Goal: Information Seeking & Learning: Learn about a topic

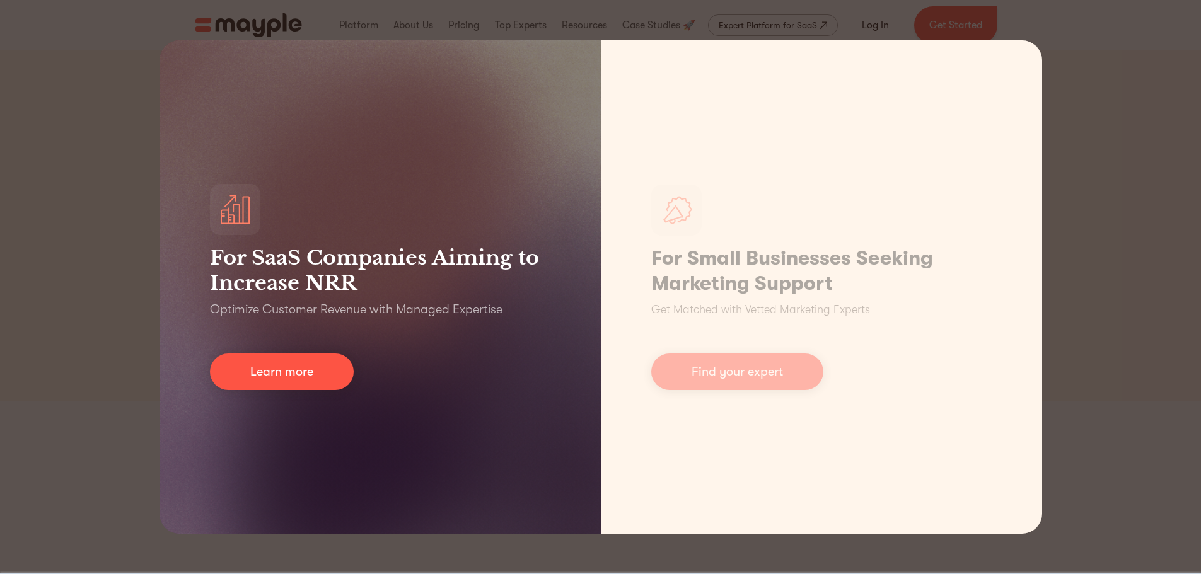
click at [335, 260] on h3 "For SaaS Companies Aiming to Increase NRR" at bounding box center [380, 270] width 340 height 50
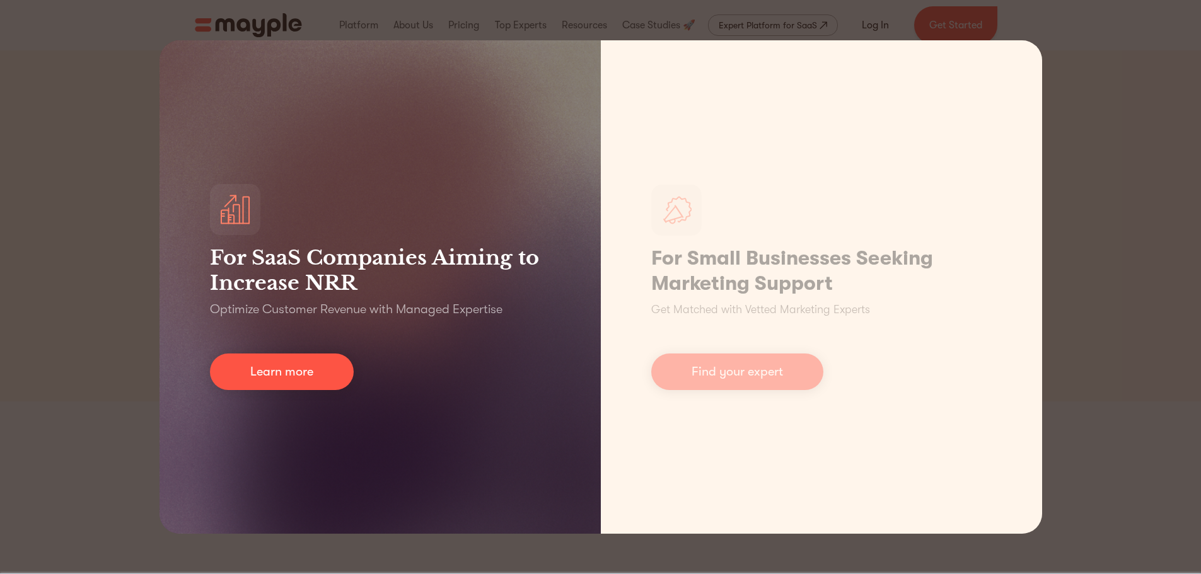
click at [222, 313] on p "Optimize Customer Revenue with Managed Expertise" at bounding box center [356, 310] width 292 height 18
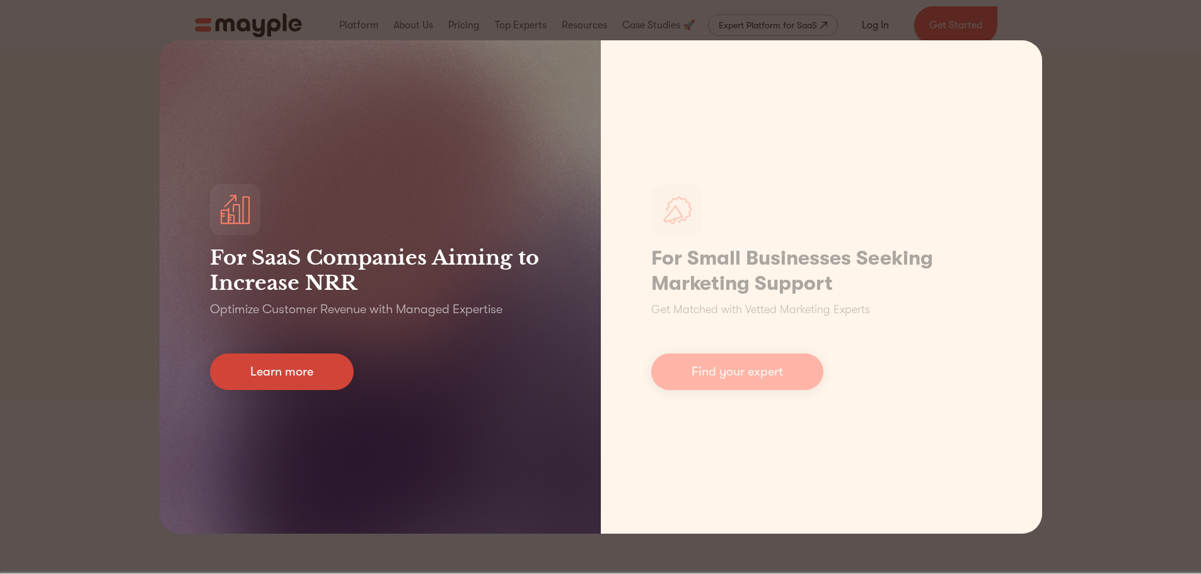
click at [300, 370] on link "Learn more" at bounding box center [282, 372] width 144 height 37
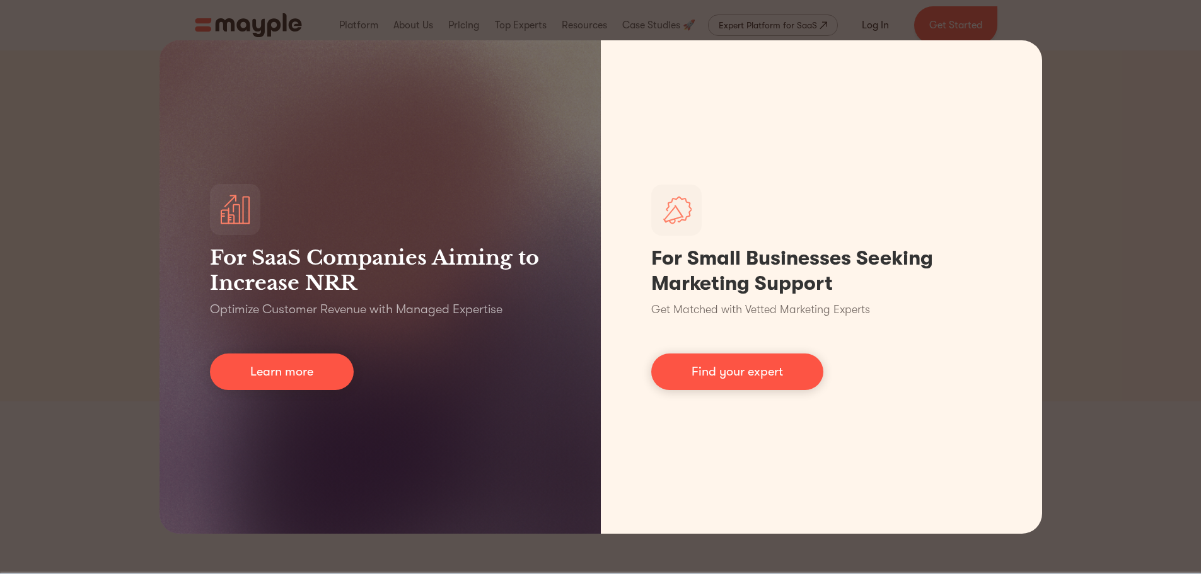
click at [1083, 111] on div "For SaaS Companies Aiming to Increase NRR Optimize Customer Revenue with Manage…" at bounding box center [600, 287] width 1201 height 574
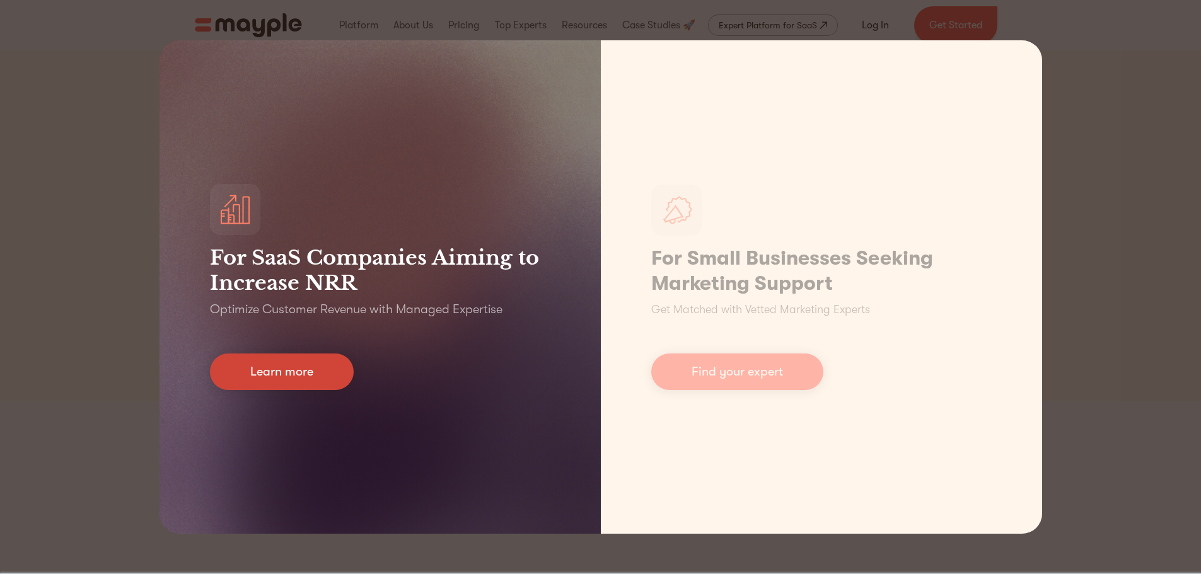
click at [321, 381] on link "Learn more" at bounding box center [282, 372] width 144 height 37
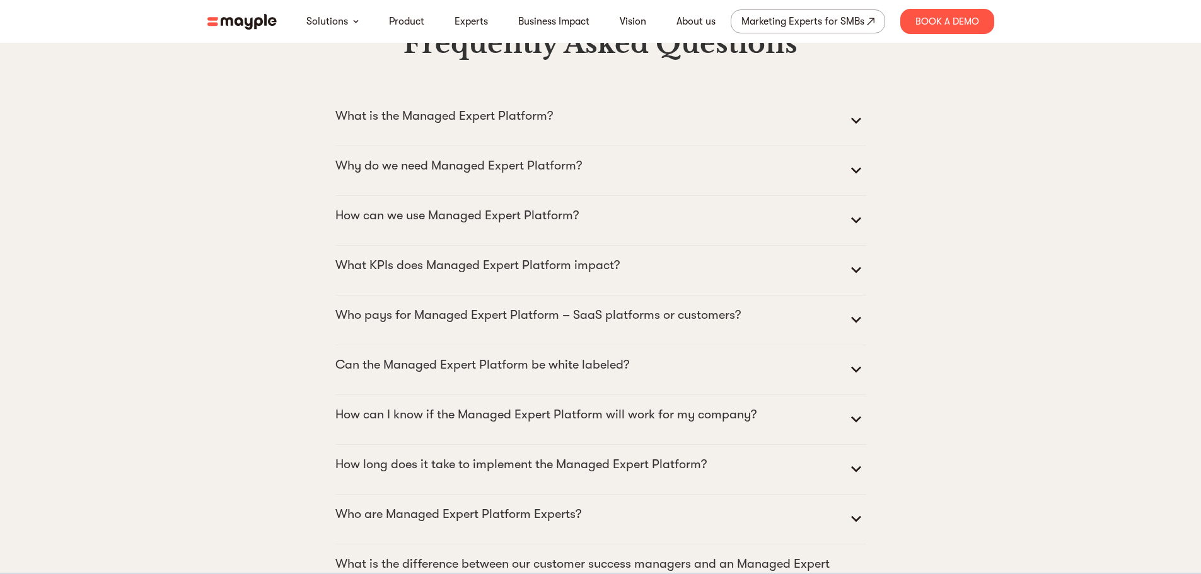
scroll to position [5490, 0]
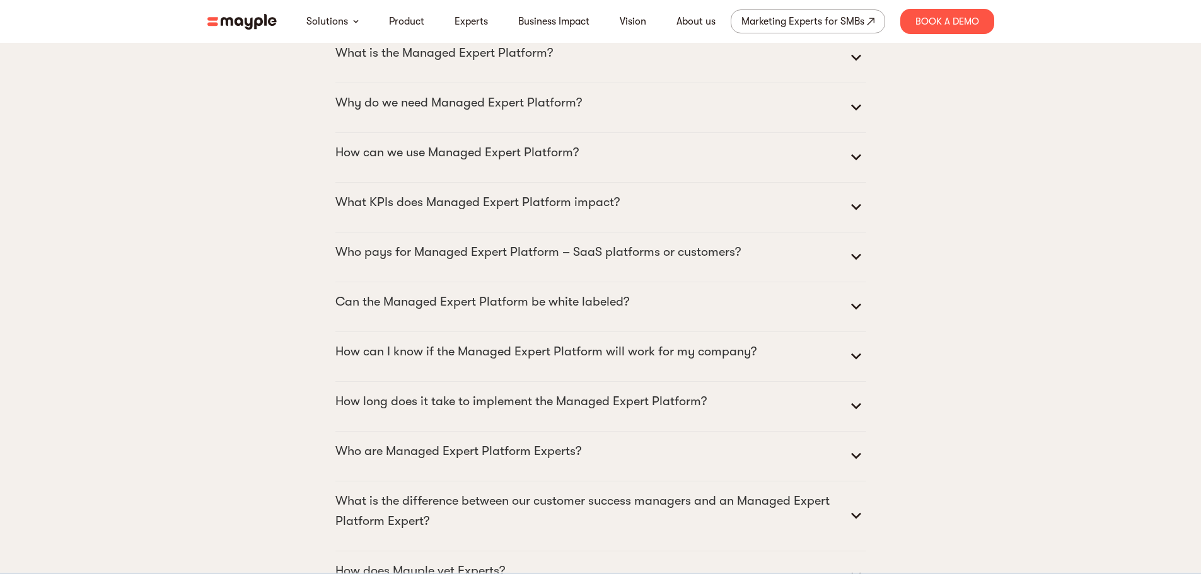
click at [852, 68] on icon at bounding box center [856, 58] width 20 height 20
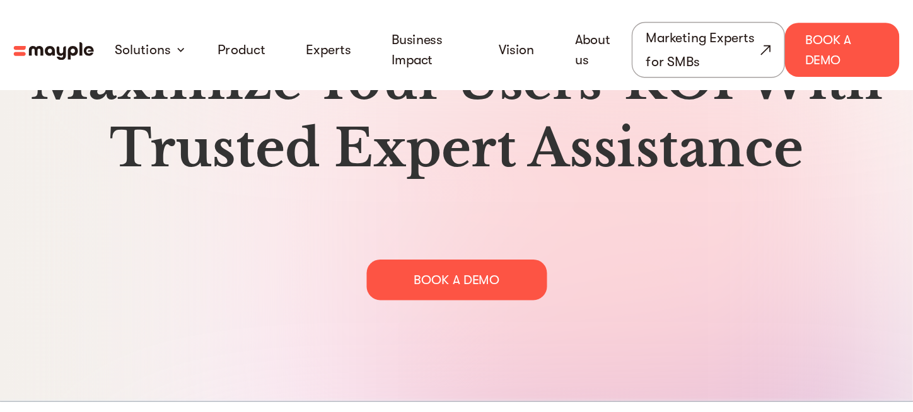
scroll to position [6487, 0]
